Goal: Information Seeking & Learning: Learn about a topic

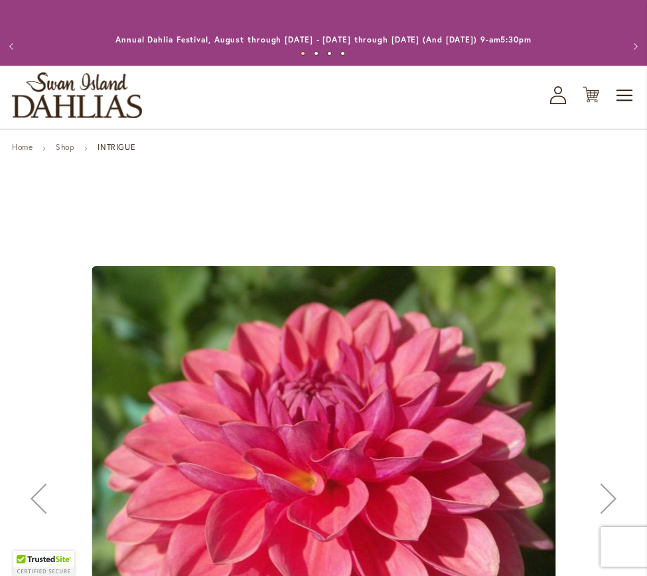
scroll to position [545, 0]
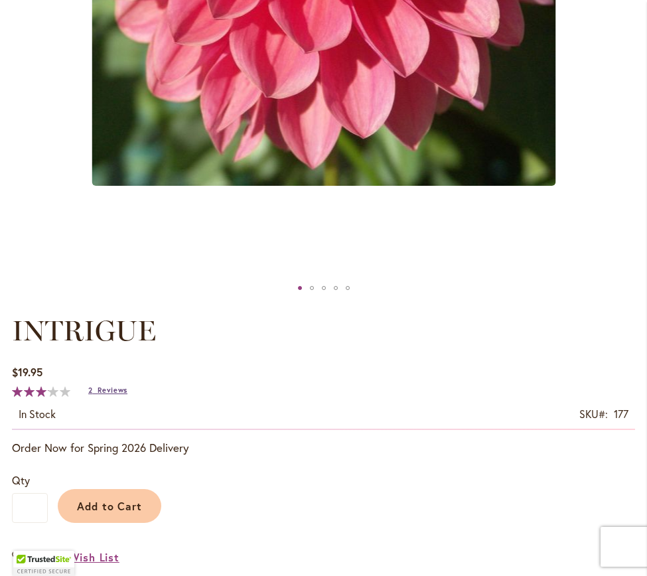
click at [98, 389] on span "Reviews" at bounding box center [113, 389] width 30 height 9
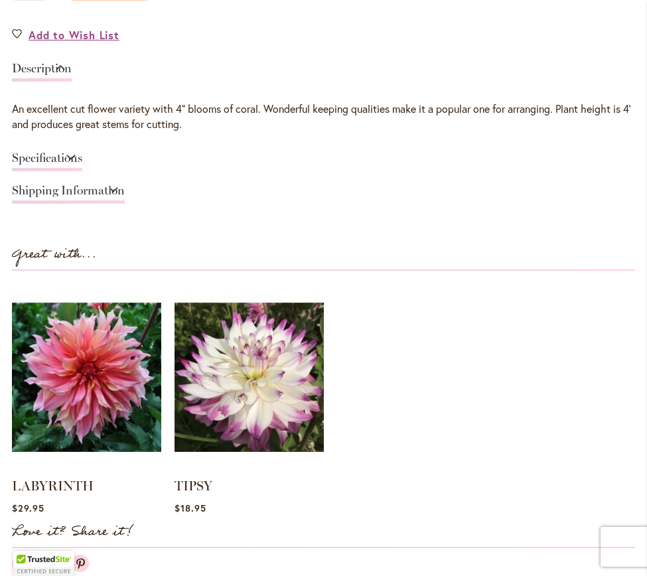
scroll to position [1915, 0]
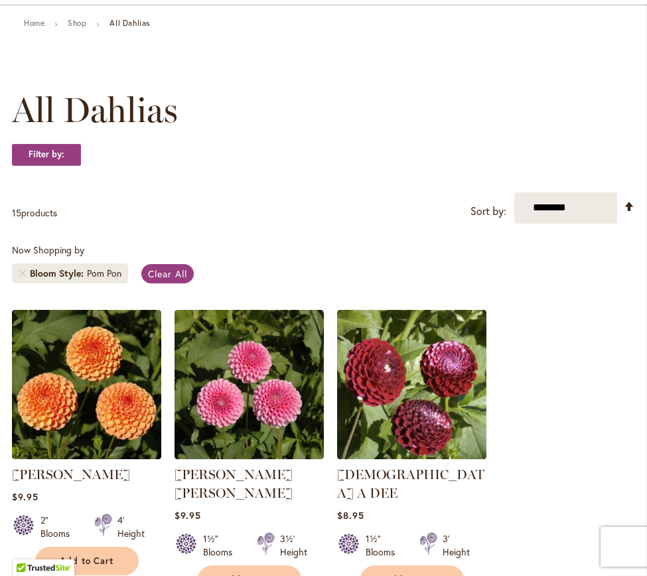
scroll to position [123, 0]
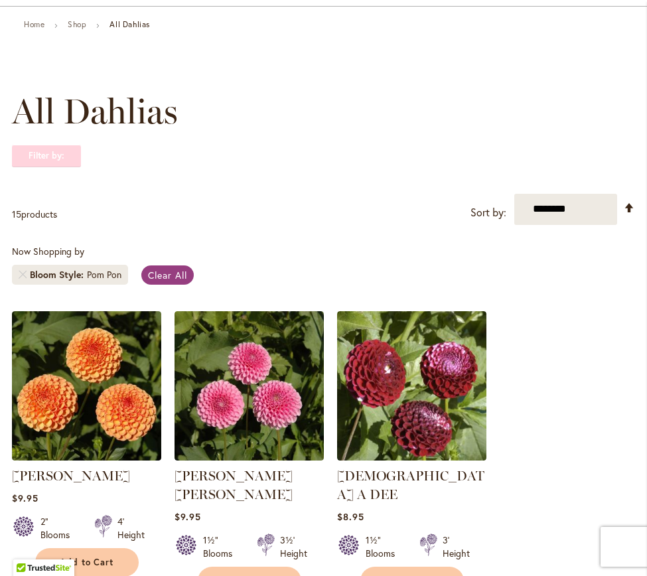
click at [43, 161] on strong "Filter by:" at bounding box center [46, 156] width 69 height 23
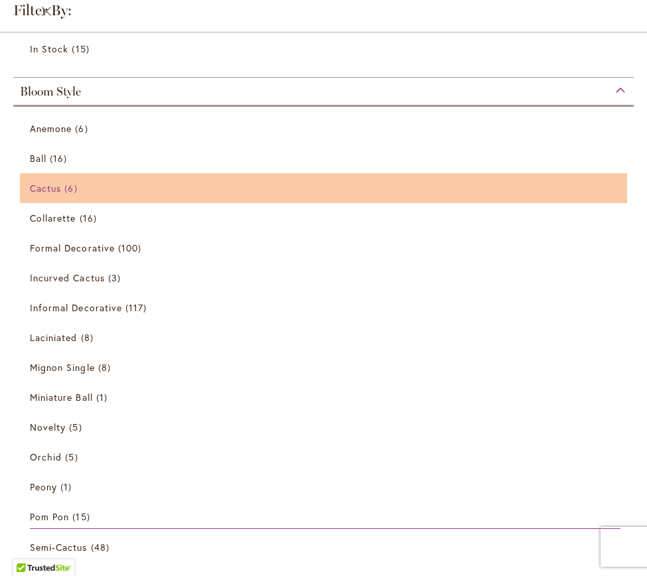
scroll to position [147, 0]
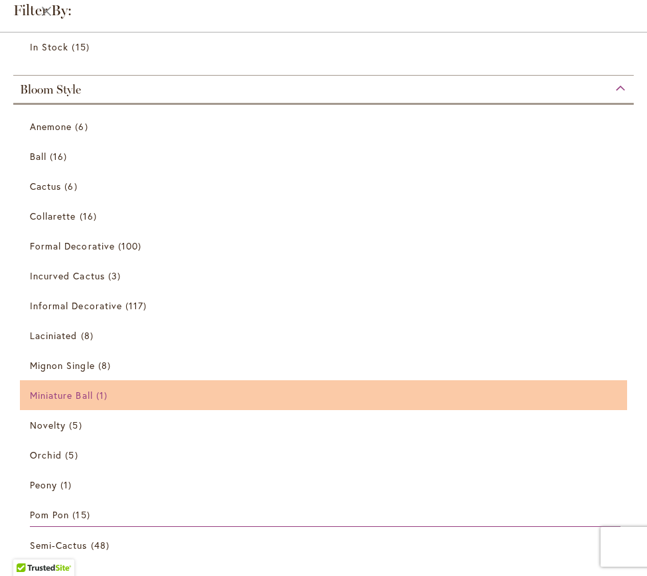
click at [85, 397] on span "Miniature Ball" at bounding box center [61, 395] width 63 height 13
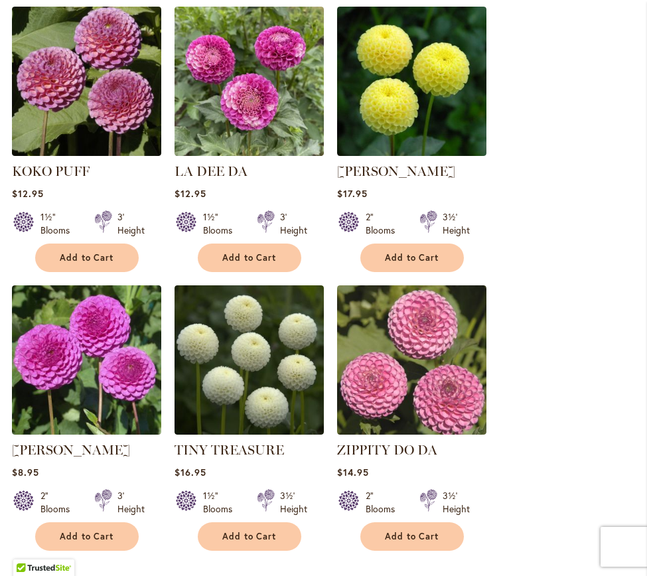
scroll to position [1392, 0]
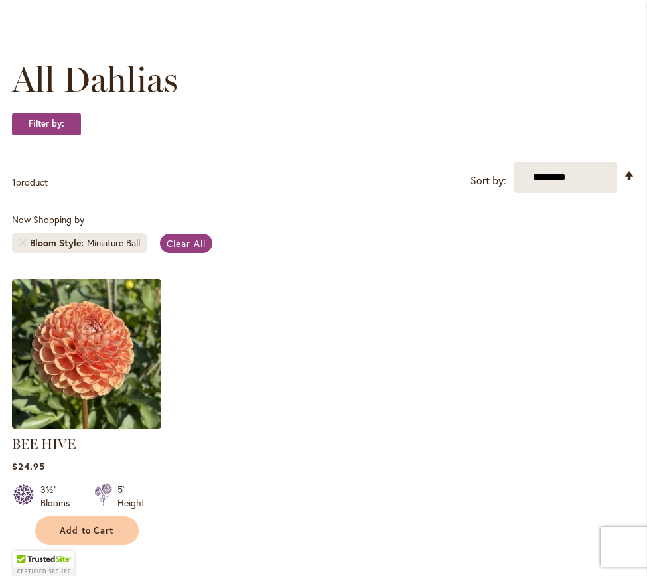
scroll to position [155, 0]
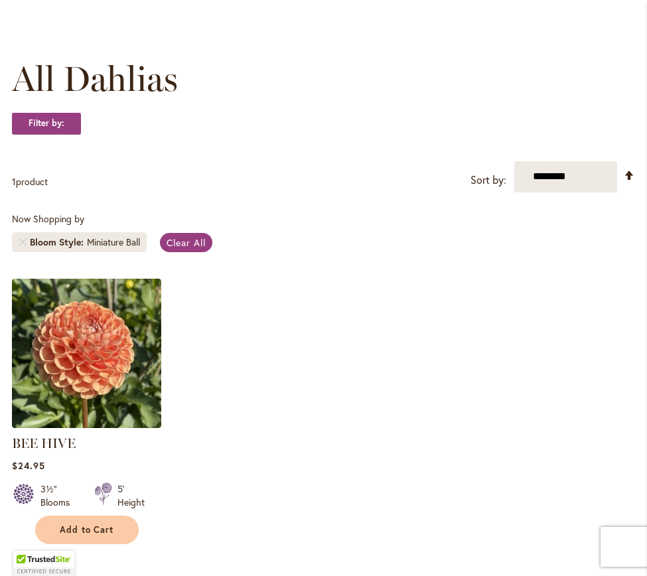
click at [18, 242] on li "Bloom Style Miniature Ball" at bounding box center [79, 242] width 135 height 20
click at [54, 117] on strong "Filter by:" at bounding box center [46, 123] width 69 height 23
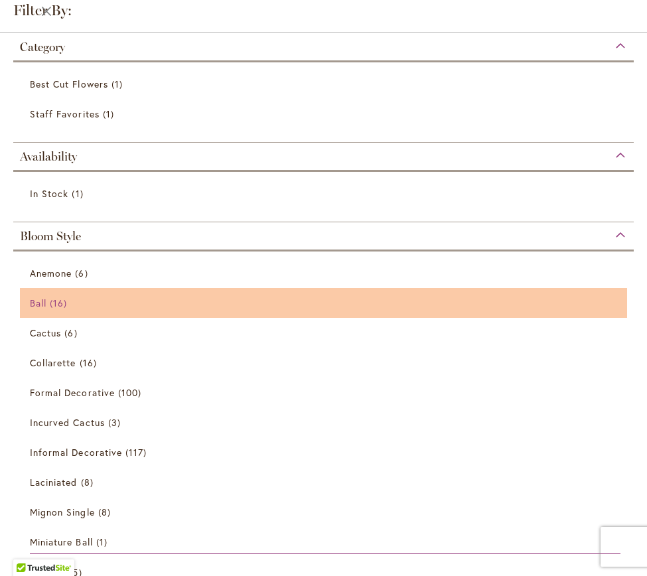
click at [119, 292] on link "Ball 16 items" at bounding box center [325, 302] width 590 height 23
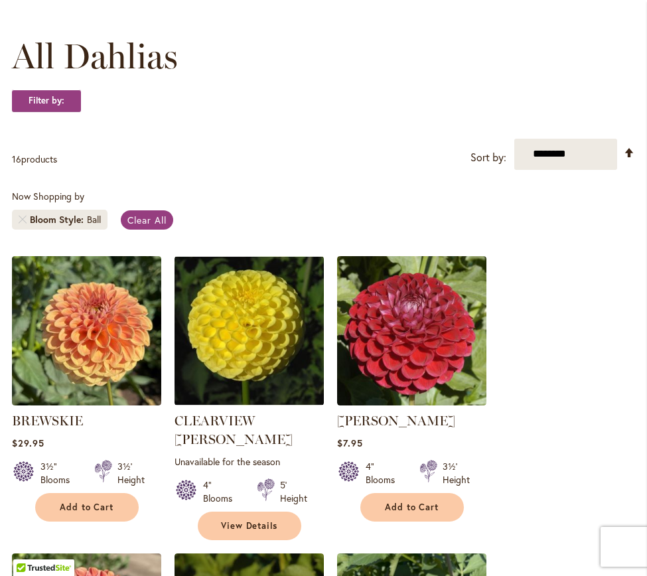
scroll to position [261, 0]
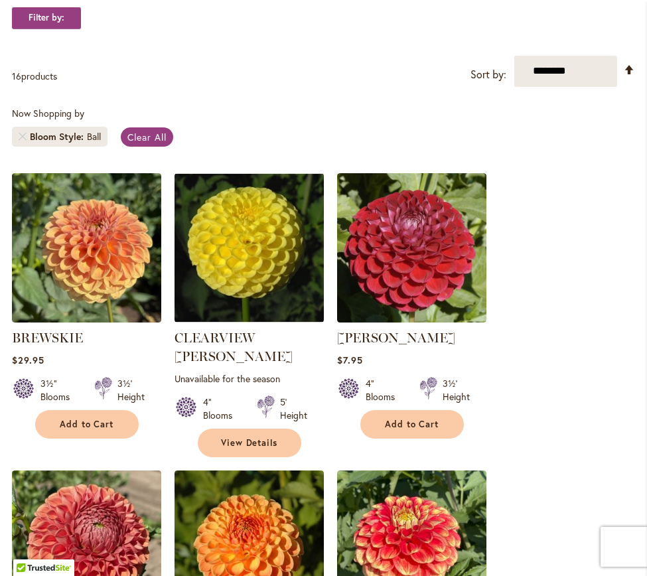
drag, startPoint x: 527, startPoint y: 340, endPoint x: 539, endPoint y: 383, distance: 45.6
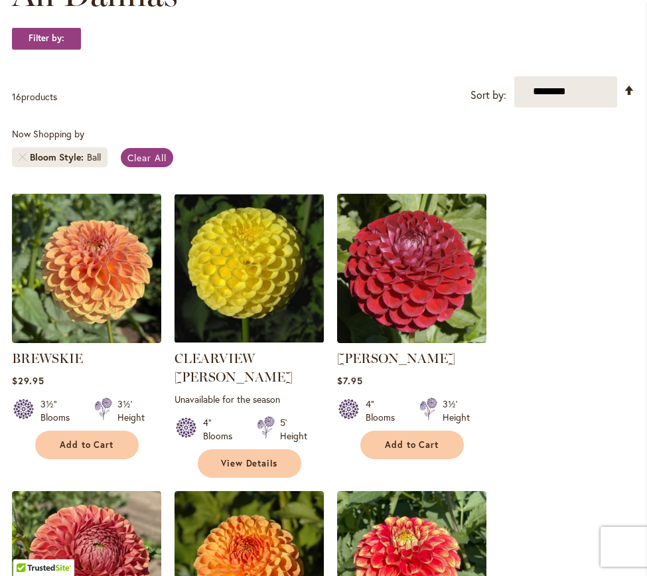
scroll to position [0, 0]
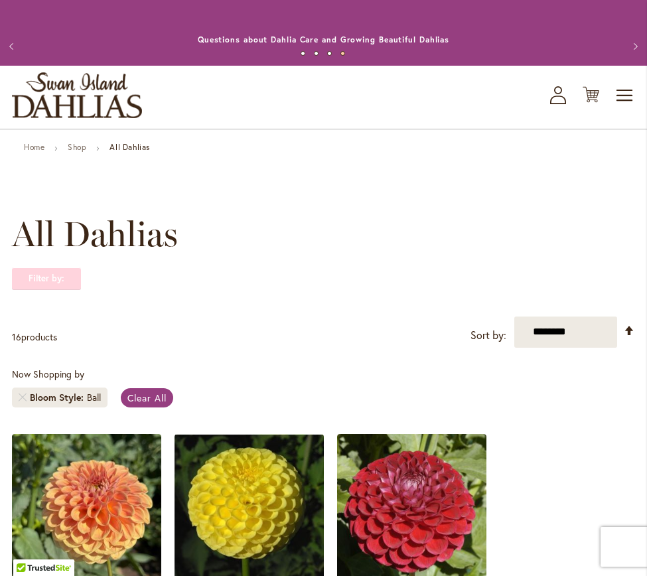
click at [46, 277] on strong "Filter by:" at bounding box center [46, 278] width 69 height 23
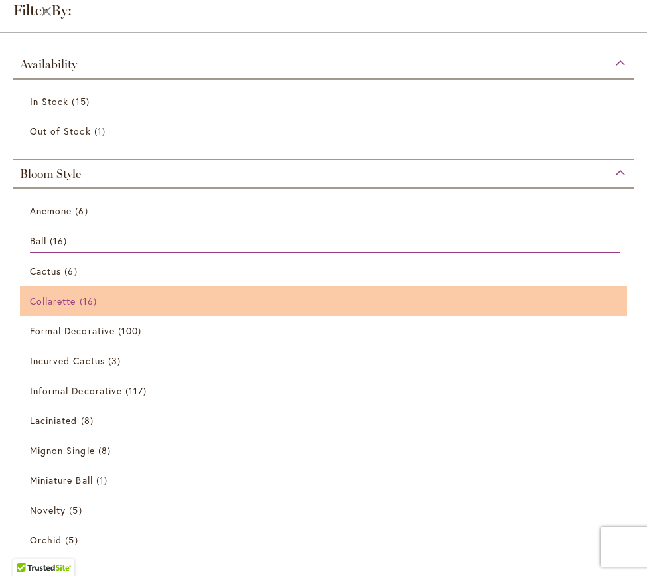
scroll to position [134, 0]
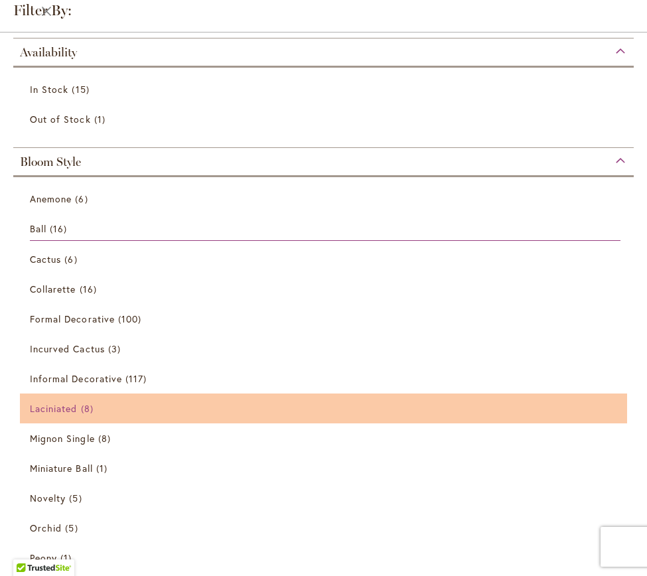
click at [115, 409] on link "Laciniated 8 items" at bounding box center [325, 408] width 590 height 23
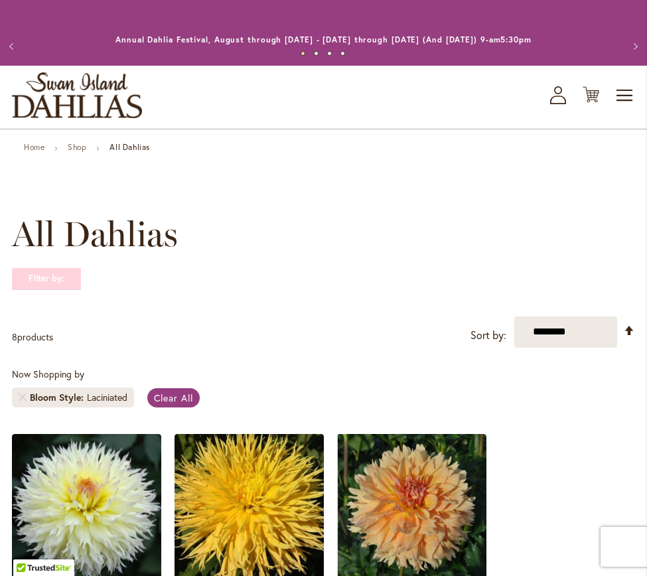
click at [32, 286] on strong "Filter by:" at bounding box center [46, 278] width 69 height 23
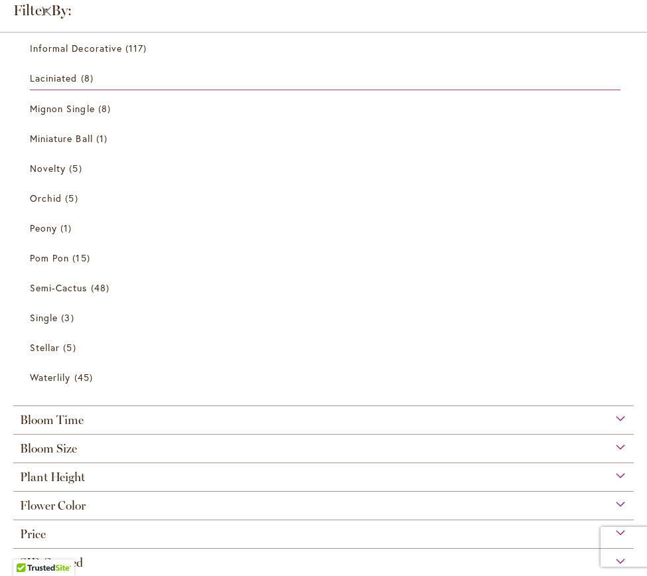
scroll to position [406, 0]
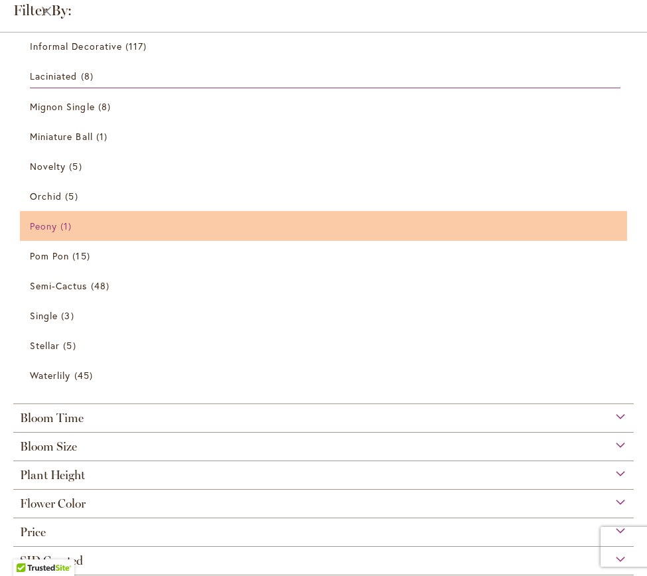
click at [34, 224] on span "Peony" at bounding box center [43, 226] width 27 height 13
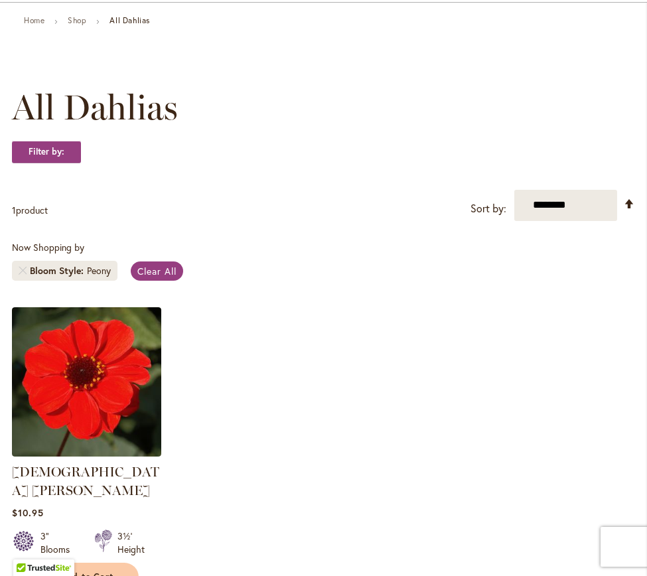
scroll to position [127, 0]
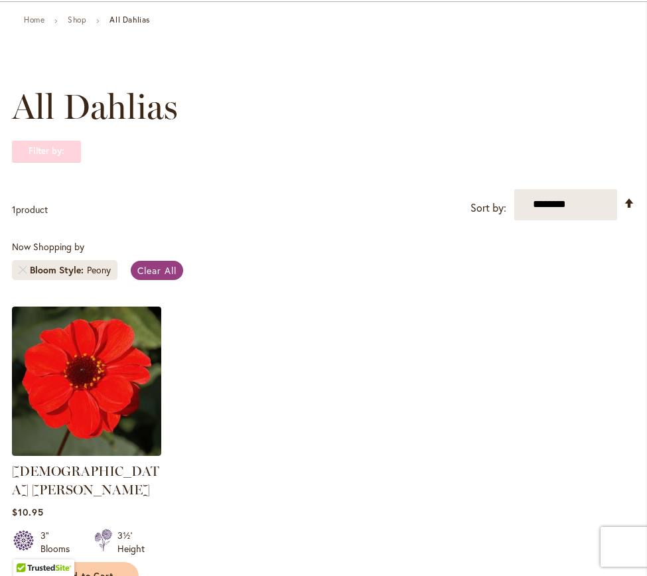
click at [51, 153] on strong "Filter by:" at bounding box center [46, 151] width 69 height 23
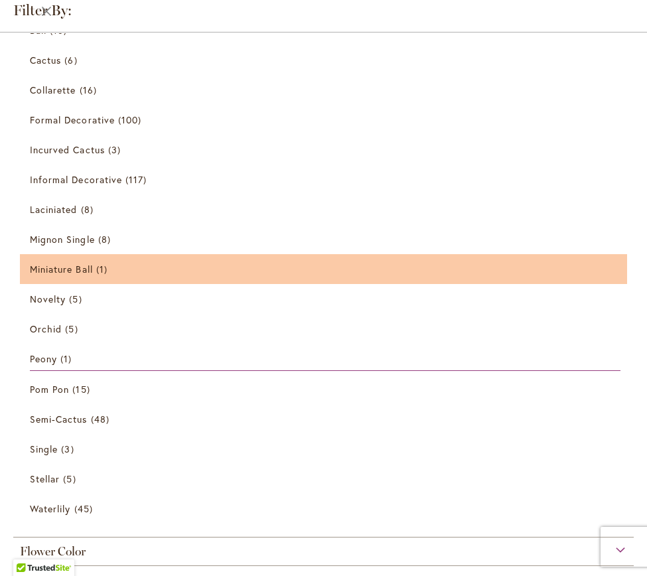
scroll to position [164, 0]
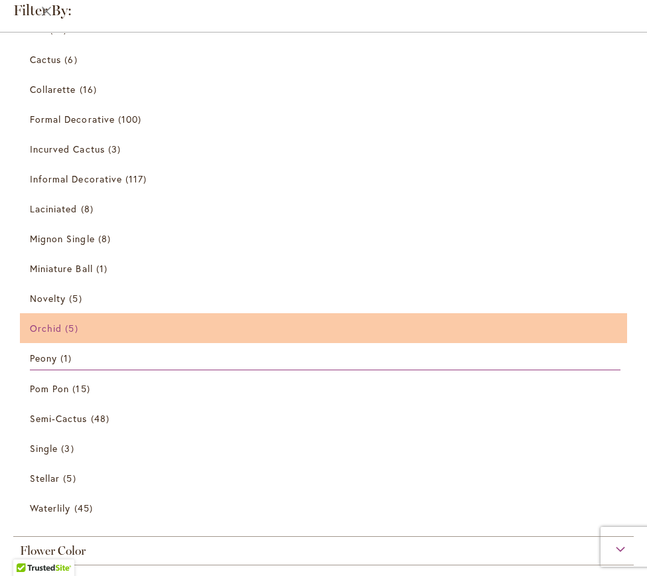
click at [109, 333] on link "Orchid 5 items" at bounding box center [325, 327] width 590 height 23
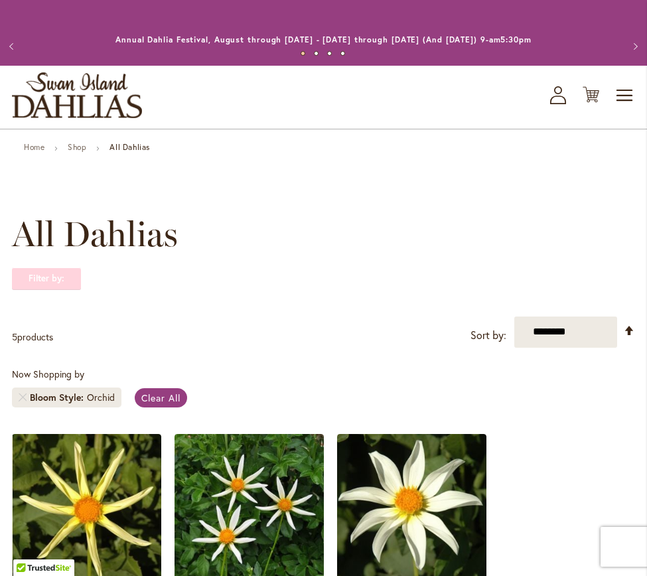
click at [65, 281] on strong "Filter by:" at bounding box center [46, 278] width 69 height 23
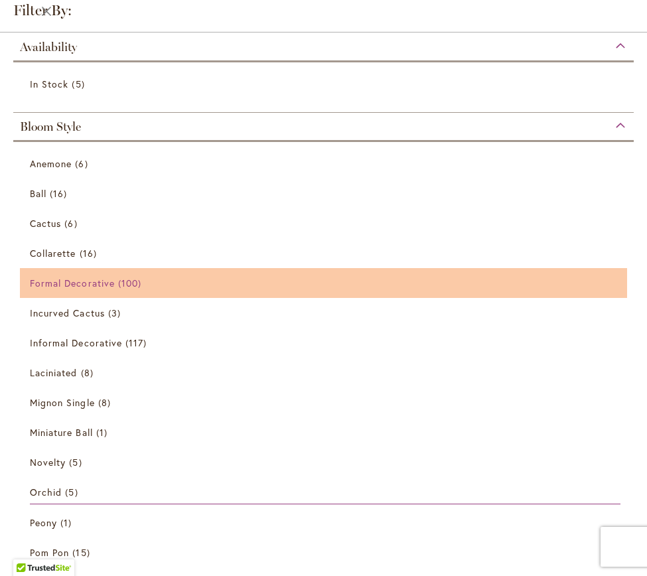
click at [71, 278] on span "Formal Decorative" at bounding box center [72, 283] width 85 height 13
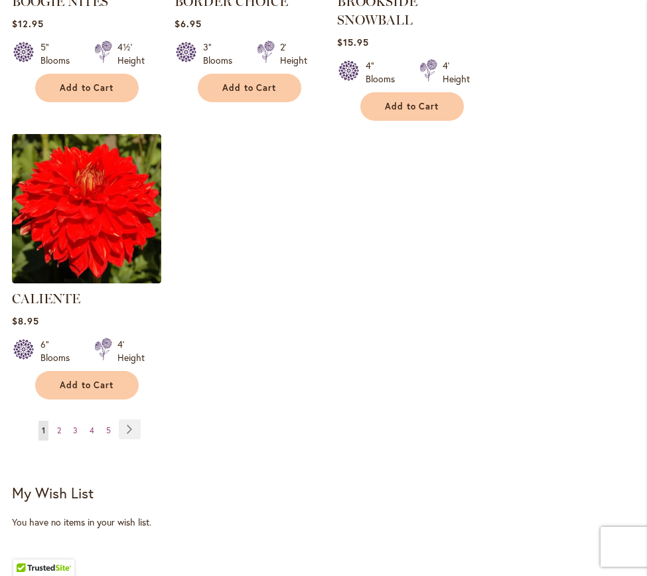
scroll to position [1712, 0]
click at [127, 425] on link "Page Next" at bounding box center [130, 429] width 22 height 20
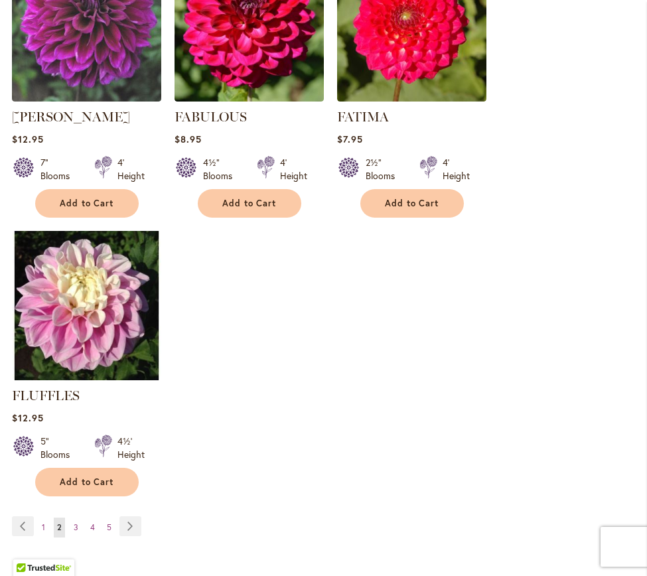
scroll to position [1620, 0]
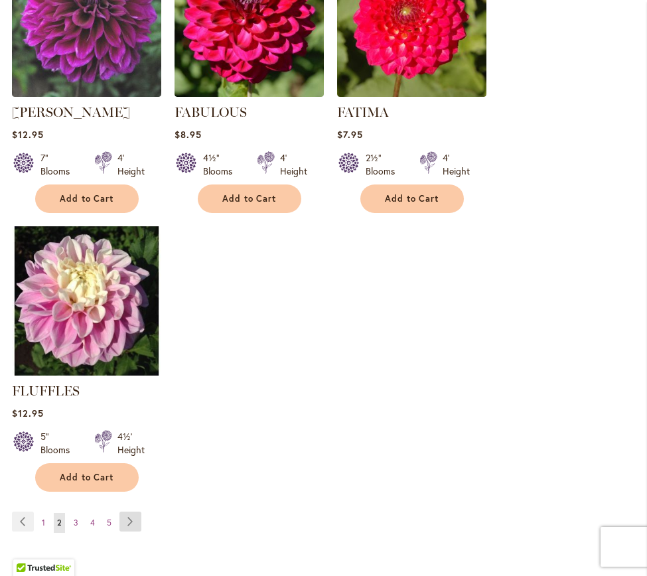
click at [130, 512] on link "Page Next" at bounding box center [130, 522] width 22 height 20
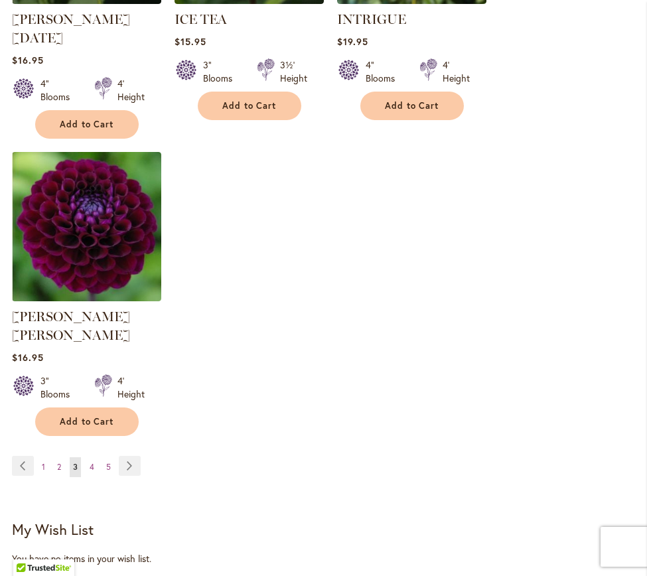
scroll to position [1738, 0]
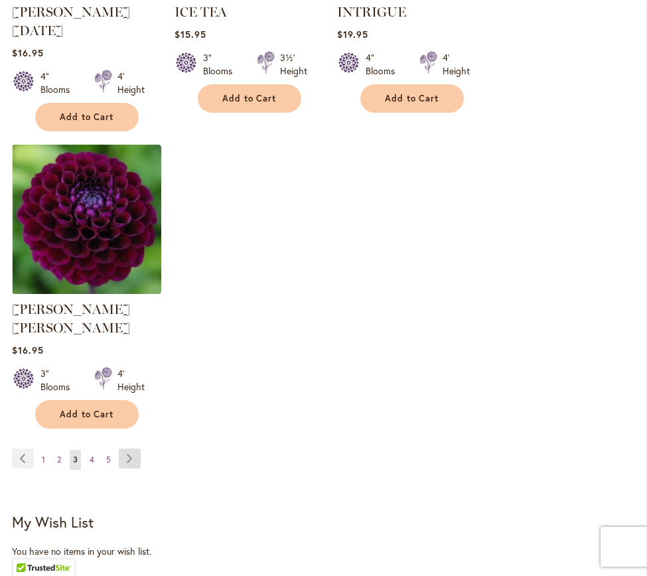
click at [127, 449] on link "Page Next" at bounding box center [130, 459] width 22 height 20
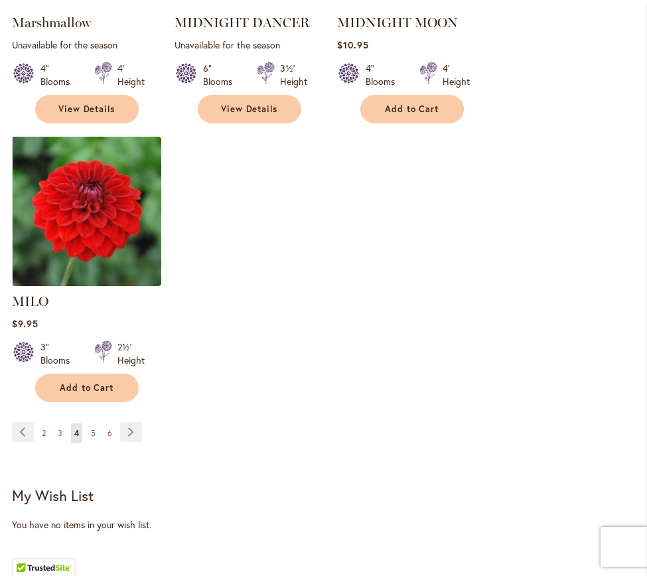
scroll to position [1747, 0]
click at [134, 421] on link "Page Next" at bounding box center [131, 431] width 22 height 20
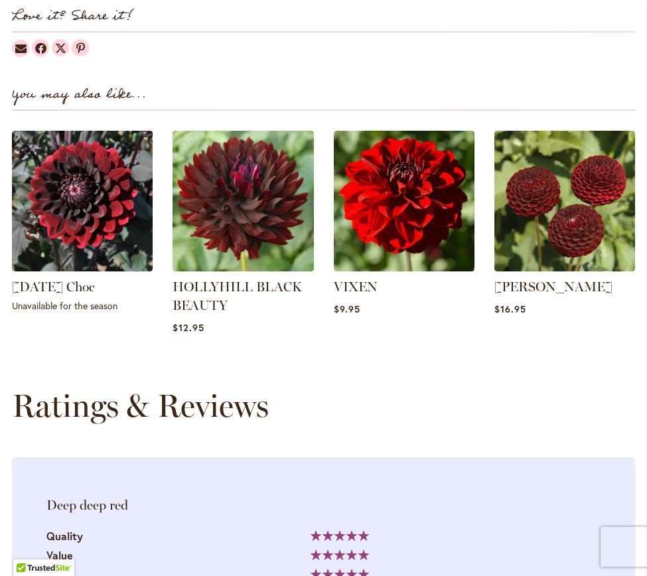
scroll to position [1594, 0]
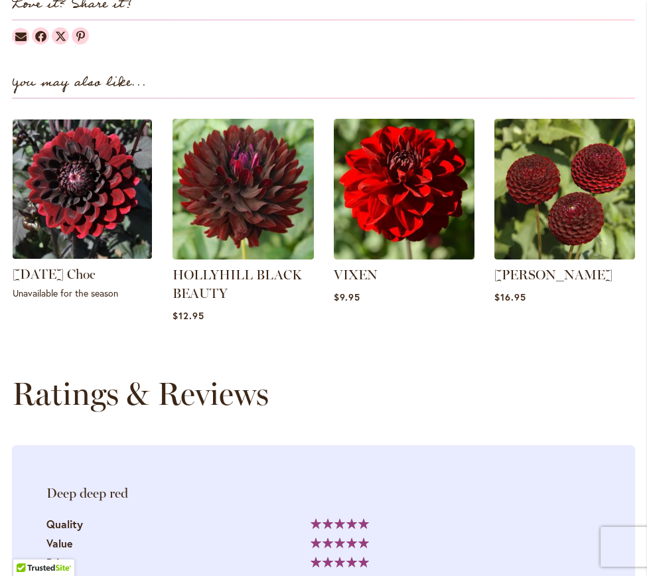
click at [82, 236] on img at bounding box center [82, 189] width 147 height 147
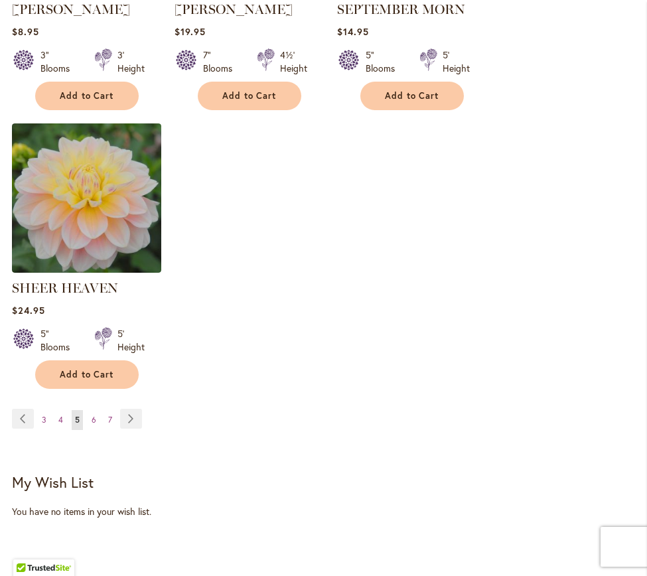
scroll to position [1724, 0]
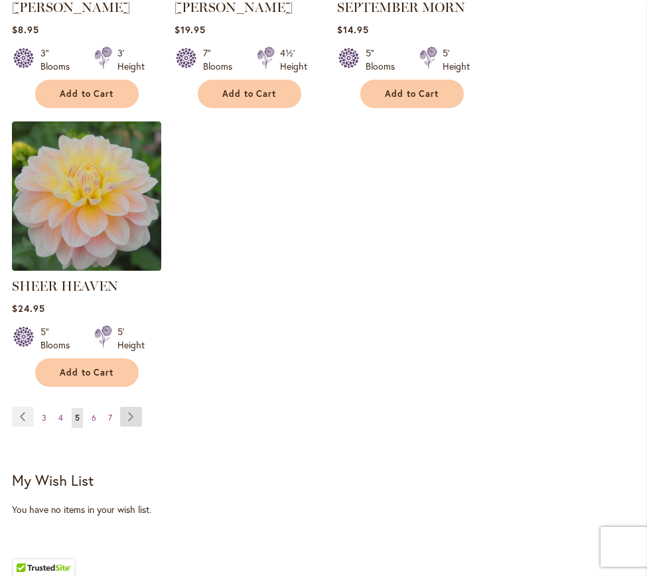
click at [129, 407] on link "Page Next" at bounding box center [131, 417] width 22 height 20
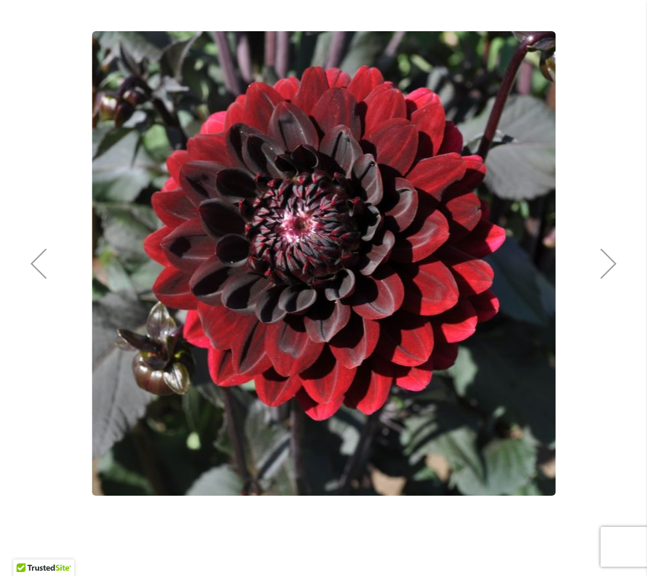
scroll to position [234, 0]
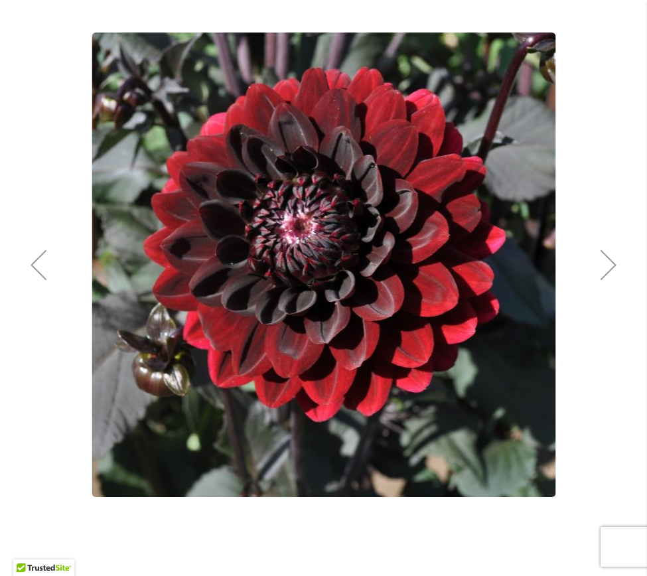
click at [614, 267] on div "Next" at bounding box center [608, 264] width 53 height 53
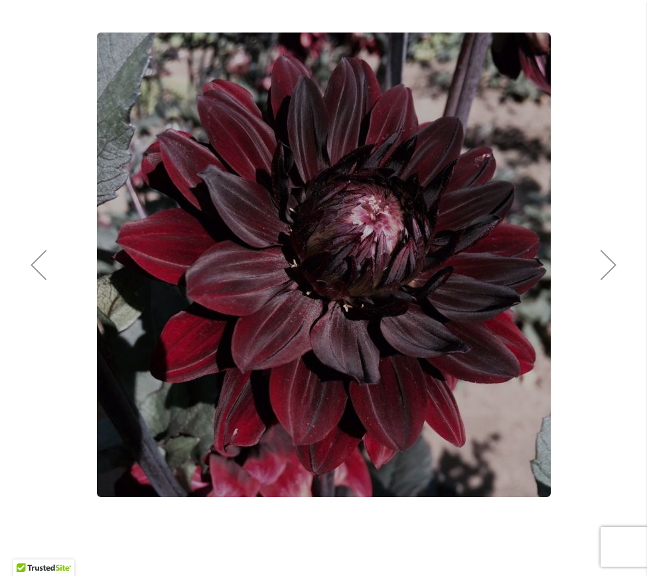
click at [614, 267] on div "Next" at bounding box center [608, 264] width 53 height 53
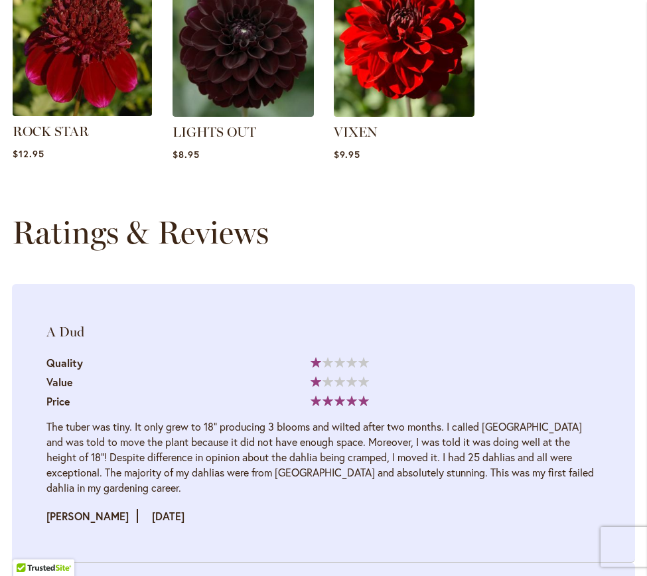
scroll to position [1710, 0]
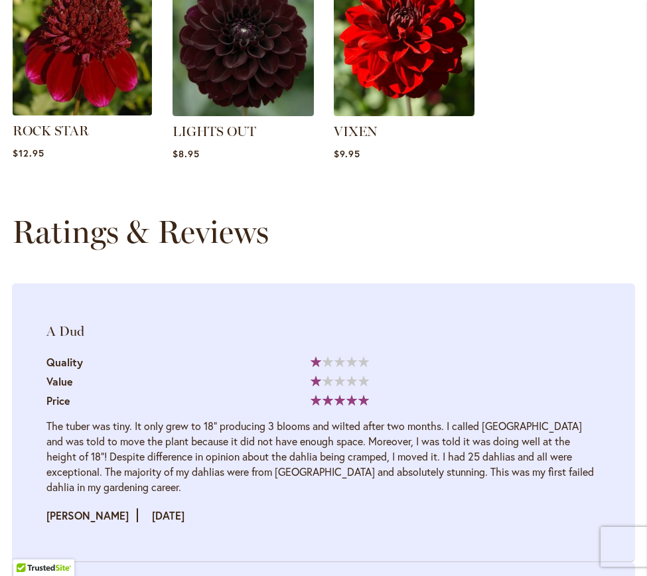
click at [52, 70] on img at bounding box center [82, 46] width 147 height 147
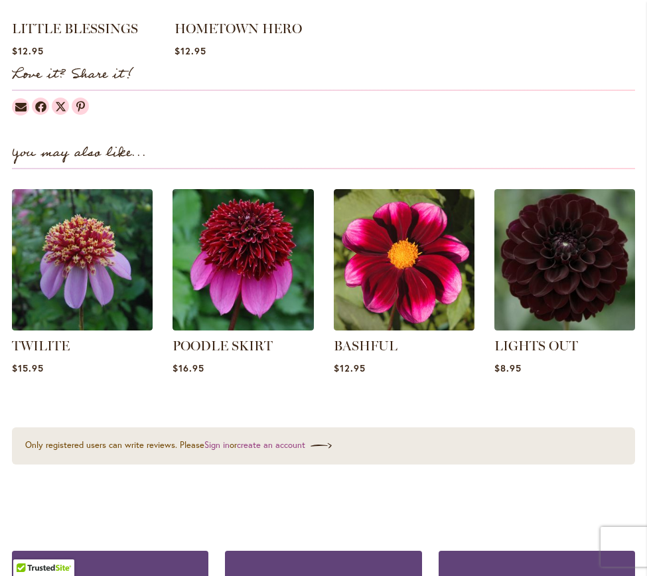
scroll to position [1522, 0]
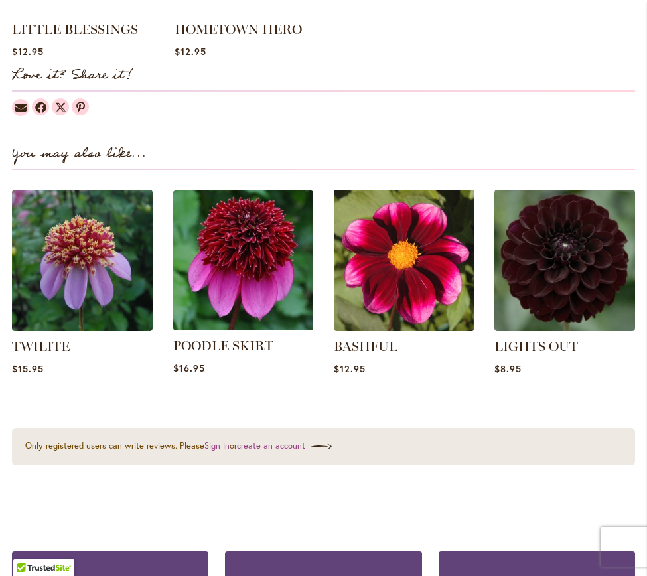
click at [208, 273] on img at bounding box center [243, 260] width 147 height 147
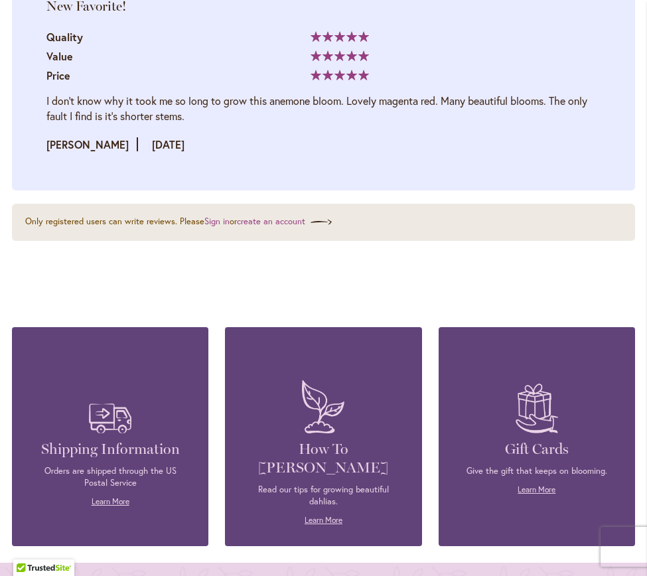
scroll to position [2777, 0]
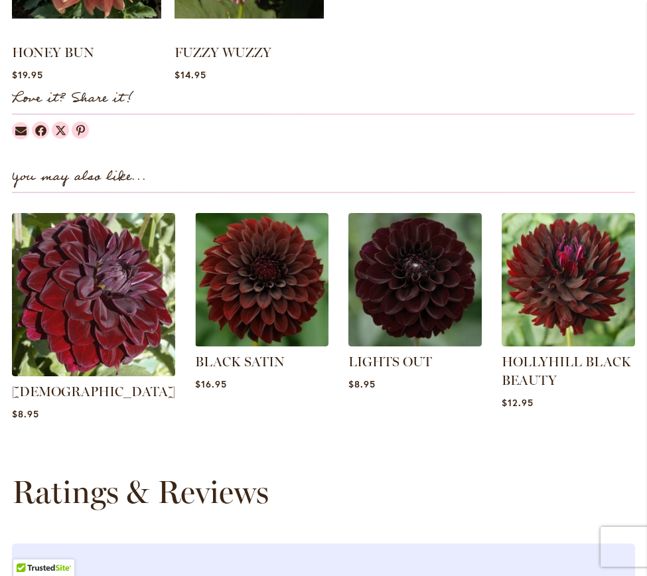
scroll to position [1498, 0]
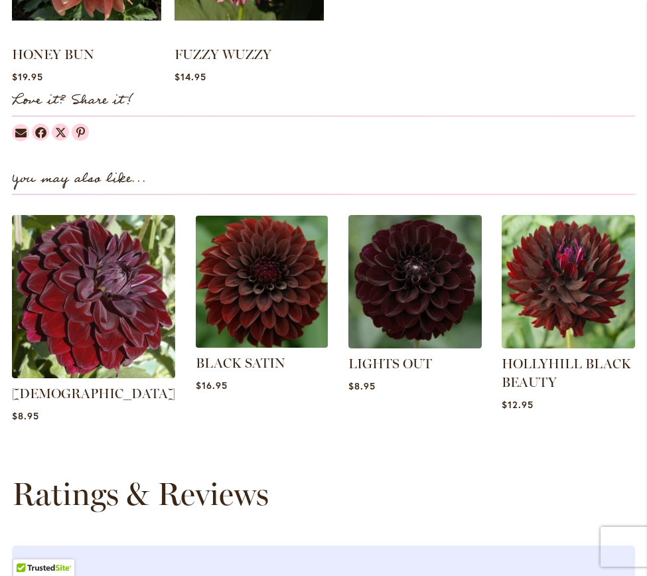
click at [261, 312] on img at bounding box center [261, 281] width 139 height 139
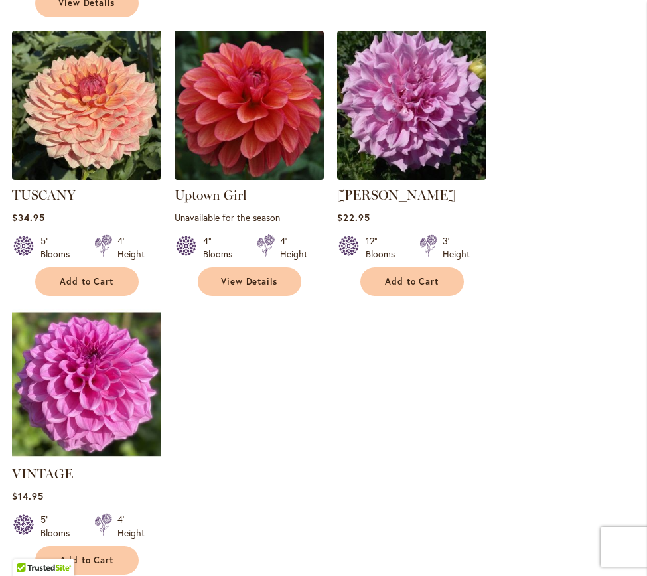
scroll to position [1659, 0]
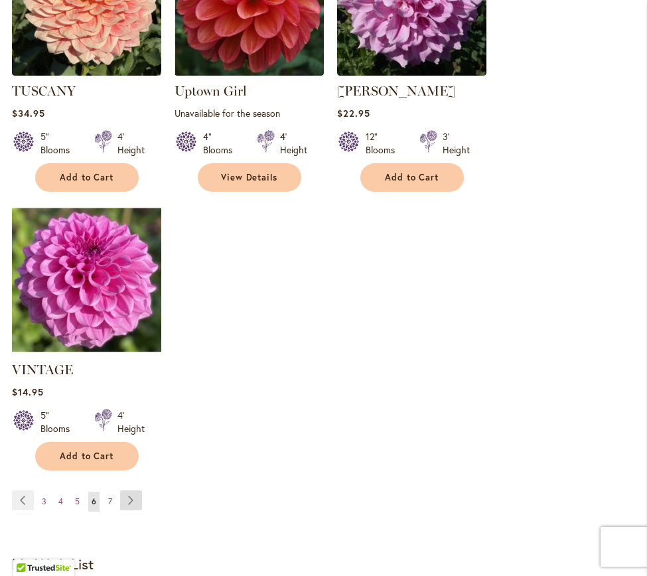
click at [130, 490] on link "Page Next" at bounding box center [131, 500] width 22 height 20
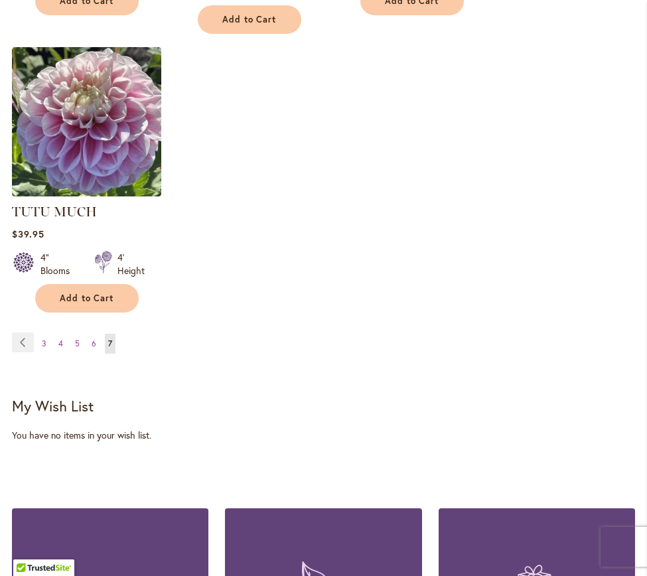
scroll to position [685, 0]
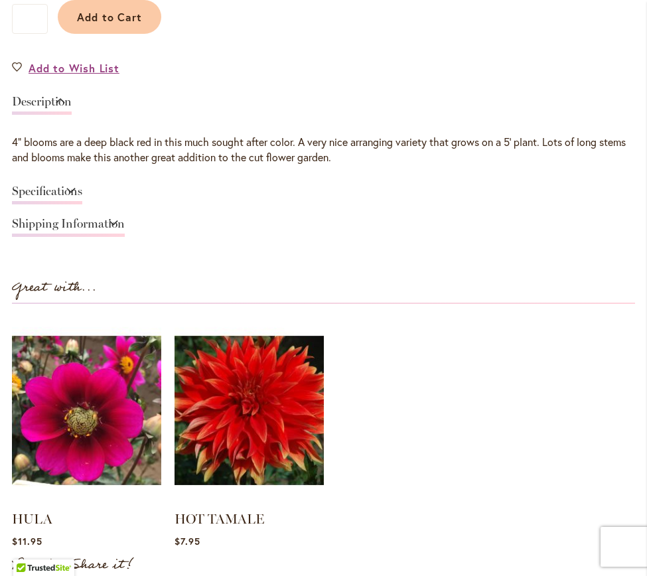
scroll to position [1101, 0]
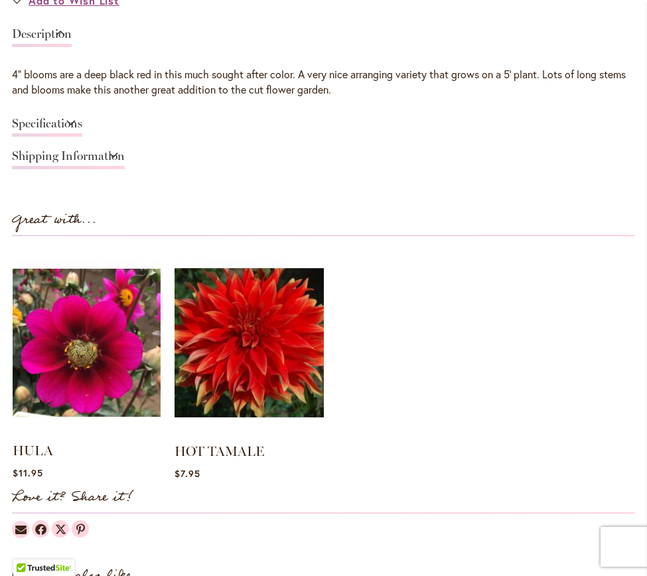
click at [106, 346] on img at bounding box center [87, 342] width 148 height 185
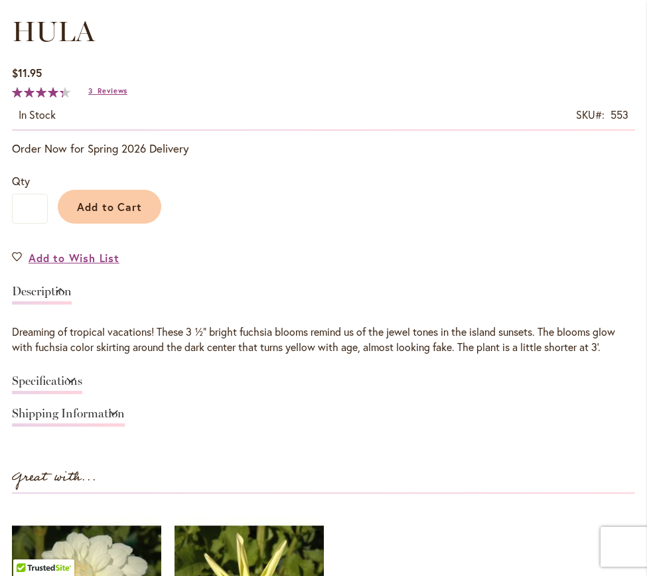
scroll to position [854, 0]
